Goal: Find specific page/section: Find specific page/section

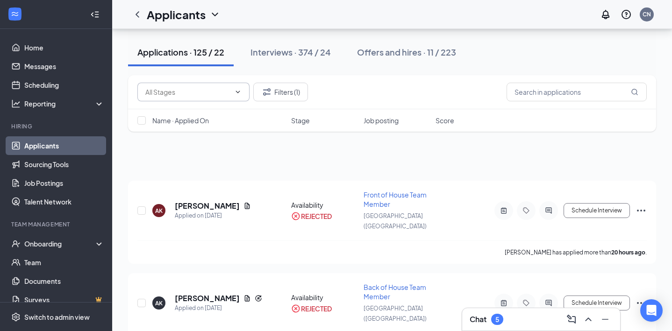
scroll to position [46, 0]
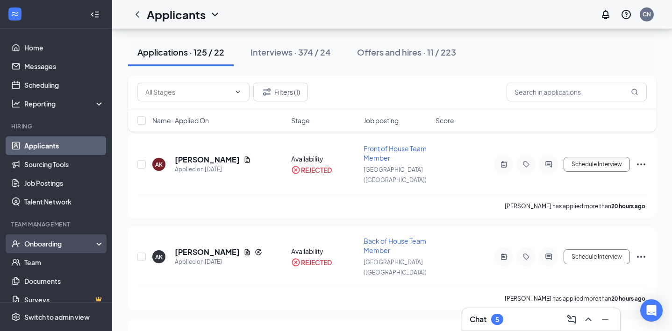
click at [51, 245] on div "Onboarding" at bounding box center [60, 243] width 72 height 9
click at [54, 260] on link "Overview" at bounding box center [64, 262] width 80 height 19
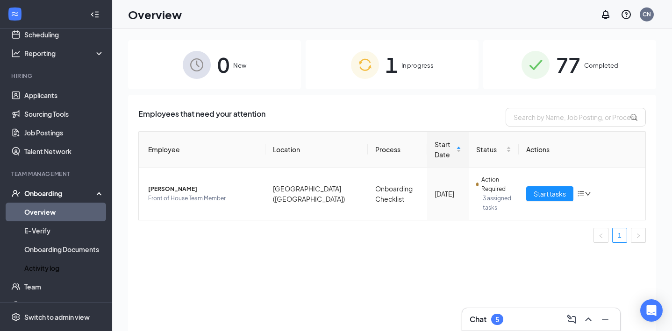
scroll to position [85, 0]
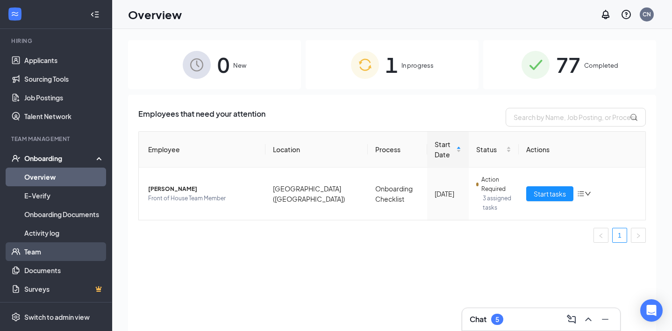
click at [68, 252] on link "Team" at bounding box center [64, 251] width 80 height 19
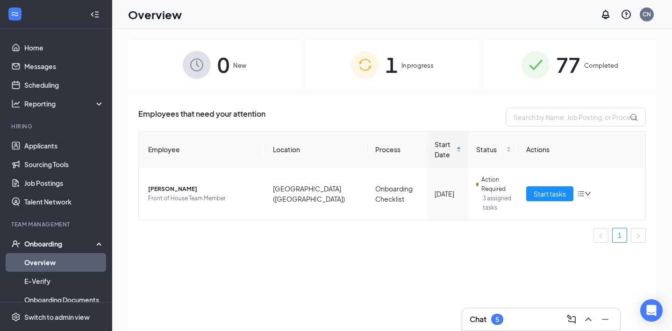
click at [410, 60] on div "1 In progress" at bounding box center [391, 64] width 173 height 49
